Goal: Information Seeking & Learning: Learn about a topic

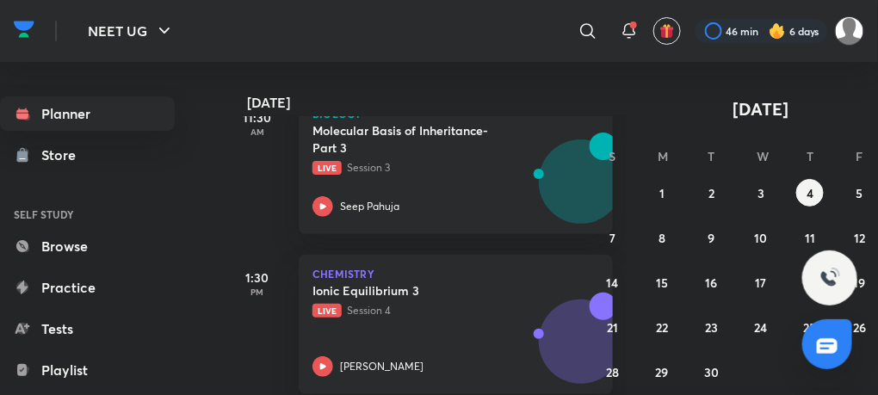
scroll to position [439, 0]
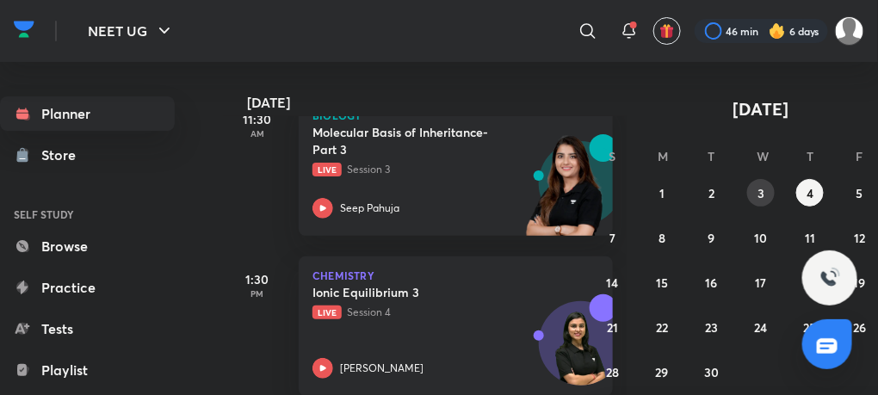
click at [762, 199] on abbr "3" at bounding box center [761, 193] width 7 height 16
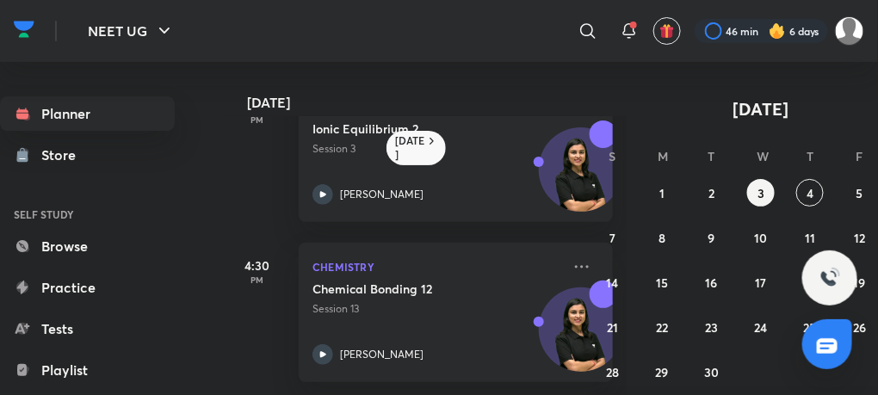
scroll to position [467, 0]
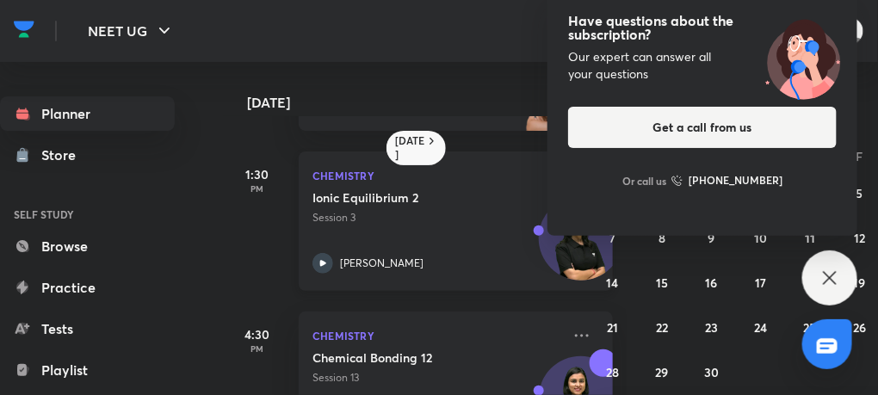
click at [323, 256] on icon at bounding box center [322, 263] width 21 height 21
click at [813, 269] on div "Have questions about the subscription? Our expert can answer all your questions…" at bounding box center [829, 277] width 55 height 55
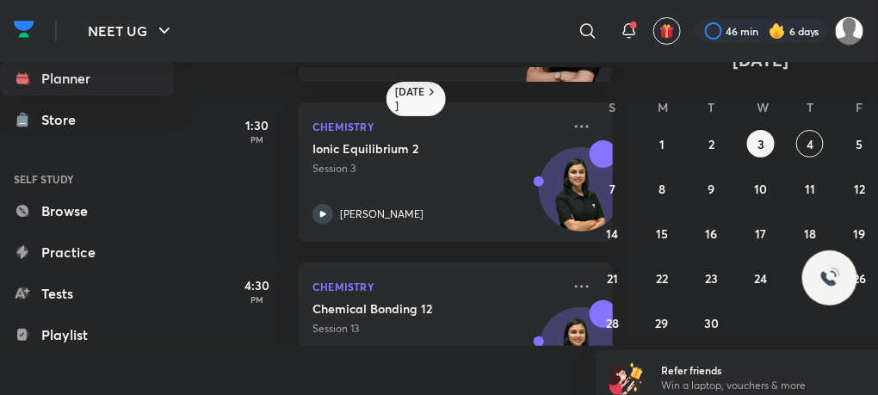
scroll to position [1, 0]
